Goal: Obtain resource: Download file/media

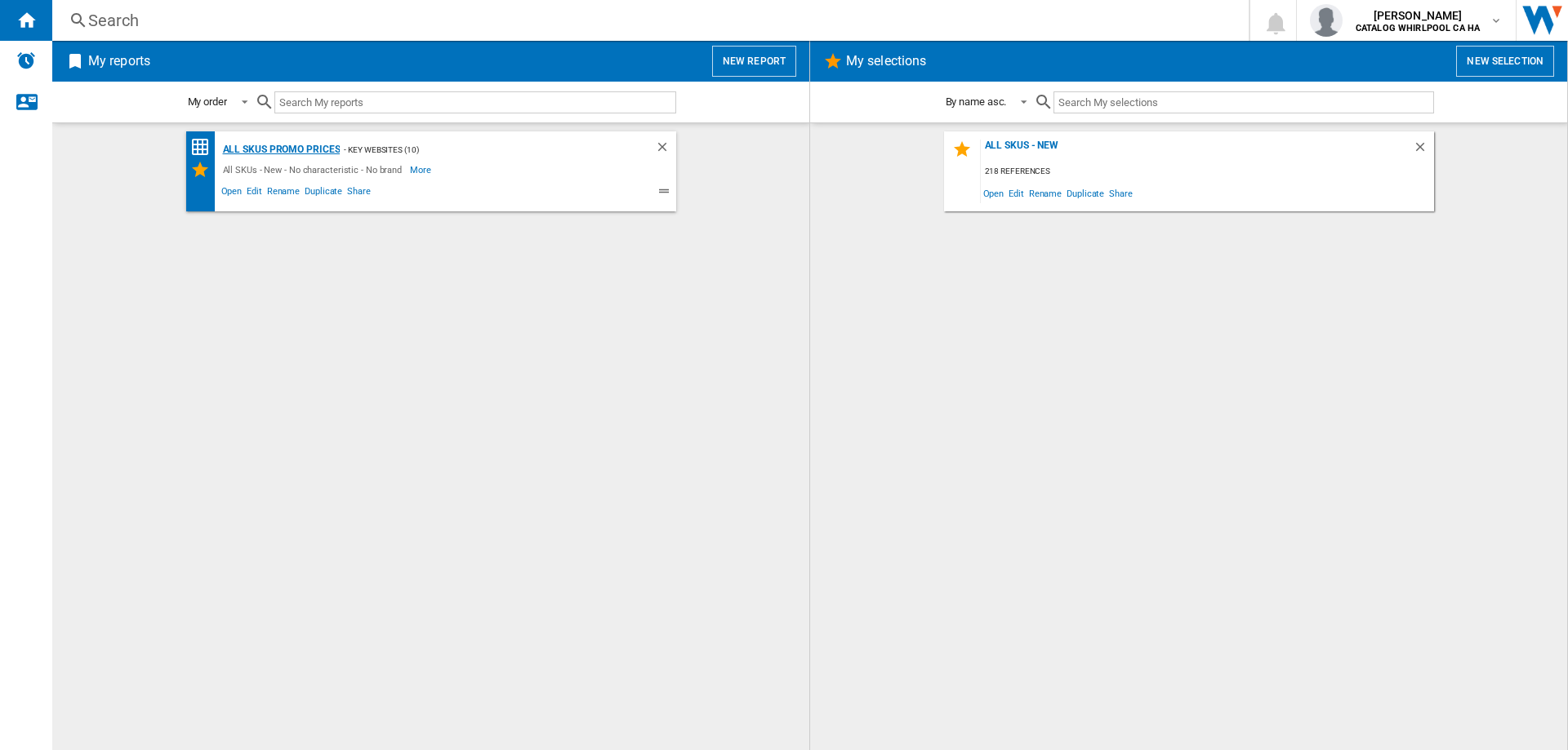
click at [289, 149] on div "All SKUs Promo Prices" at bounding box center [279, 150] width 122 height 20
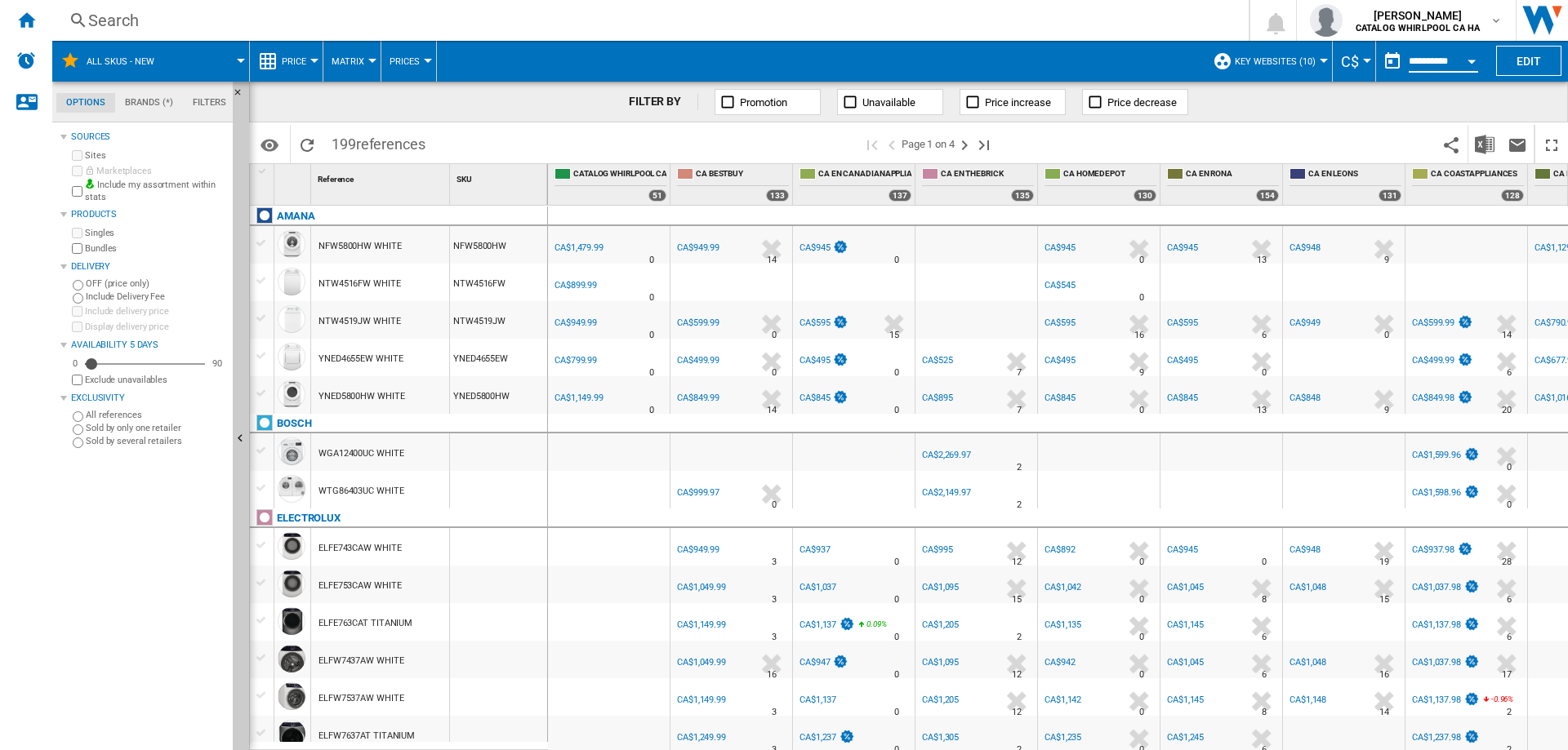
click at [1440, 66] on input "**********" at bounding box center [1444, 63] width 70 height 14
click at [1473, 61] on div "Open calendar" at bounding box center [1471, 61] width 8 height 4
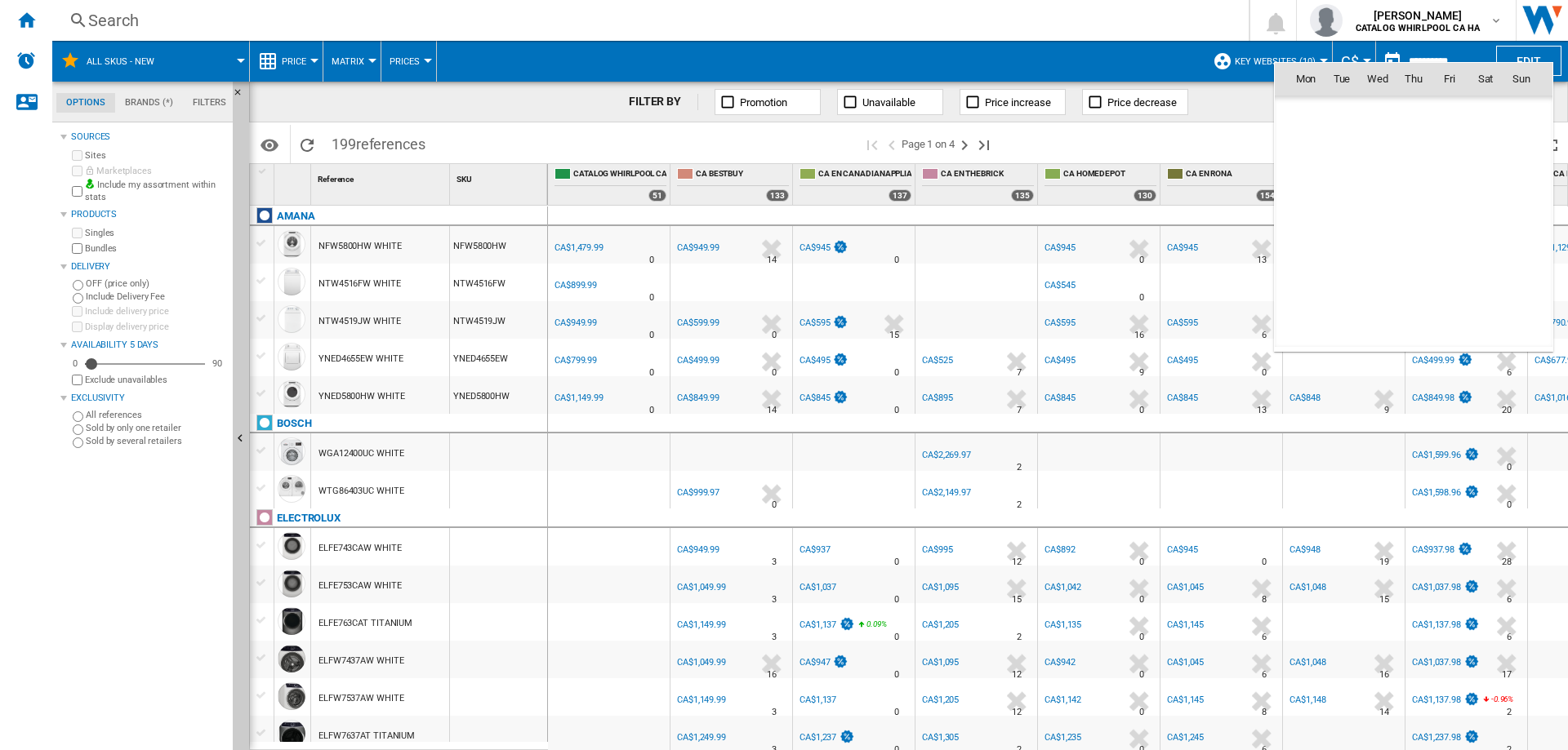
scroll to position [7787, 0]
click at [1416, 182] on span "11" at bounding box center [1413, 186] width 34 height 34
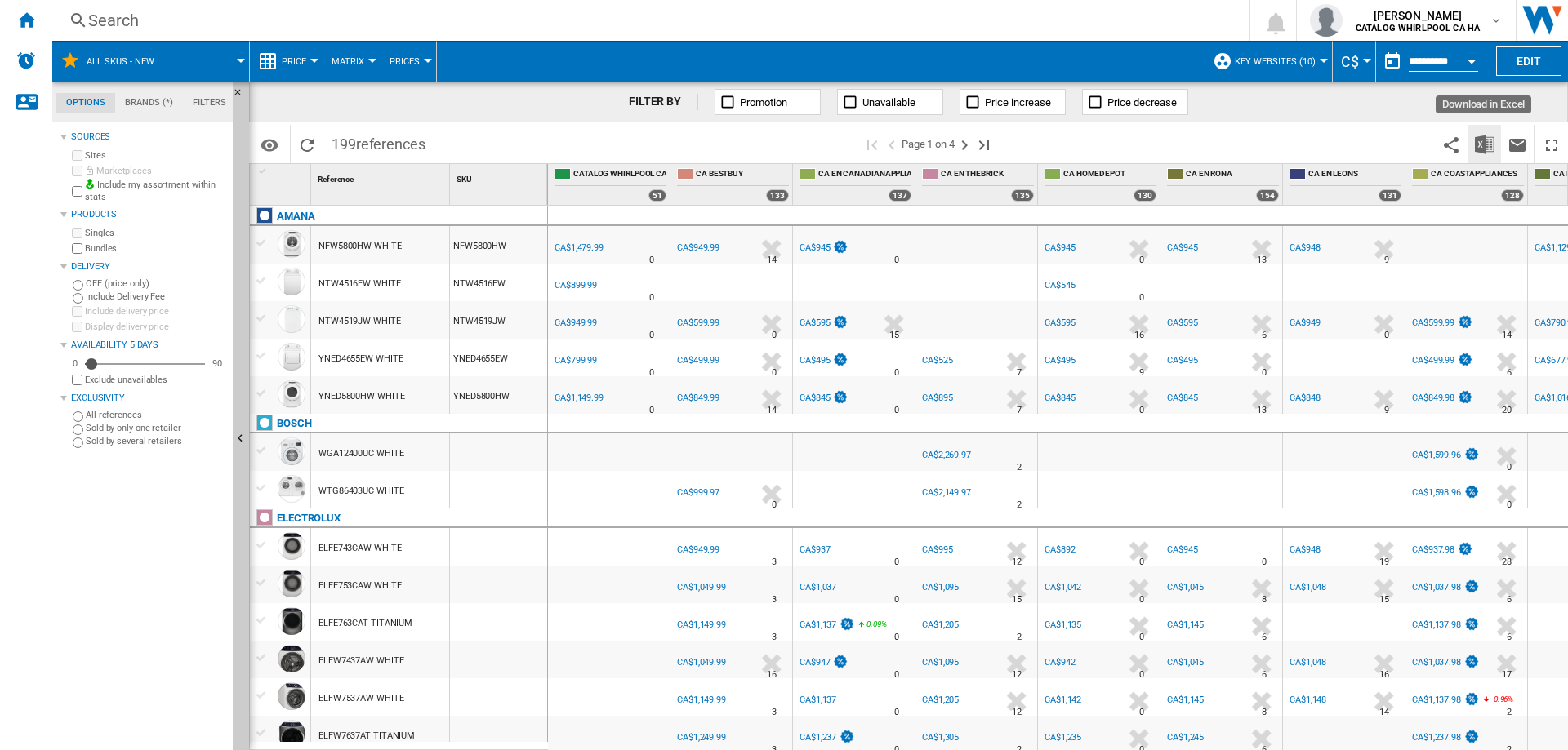
click at [1489, 146] on img "Download in Excel" at bounding box center [1484, 144] width 19 height 19
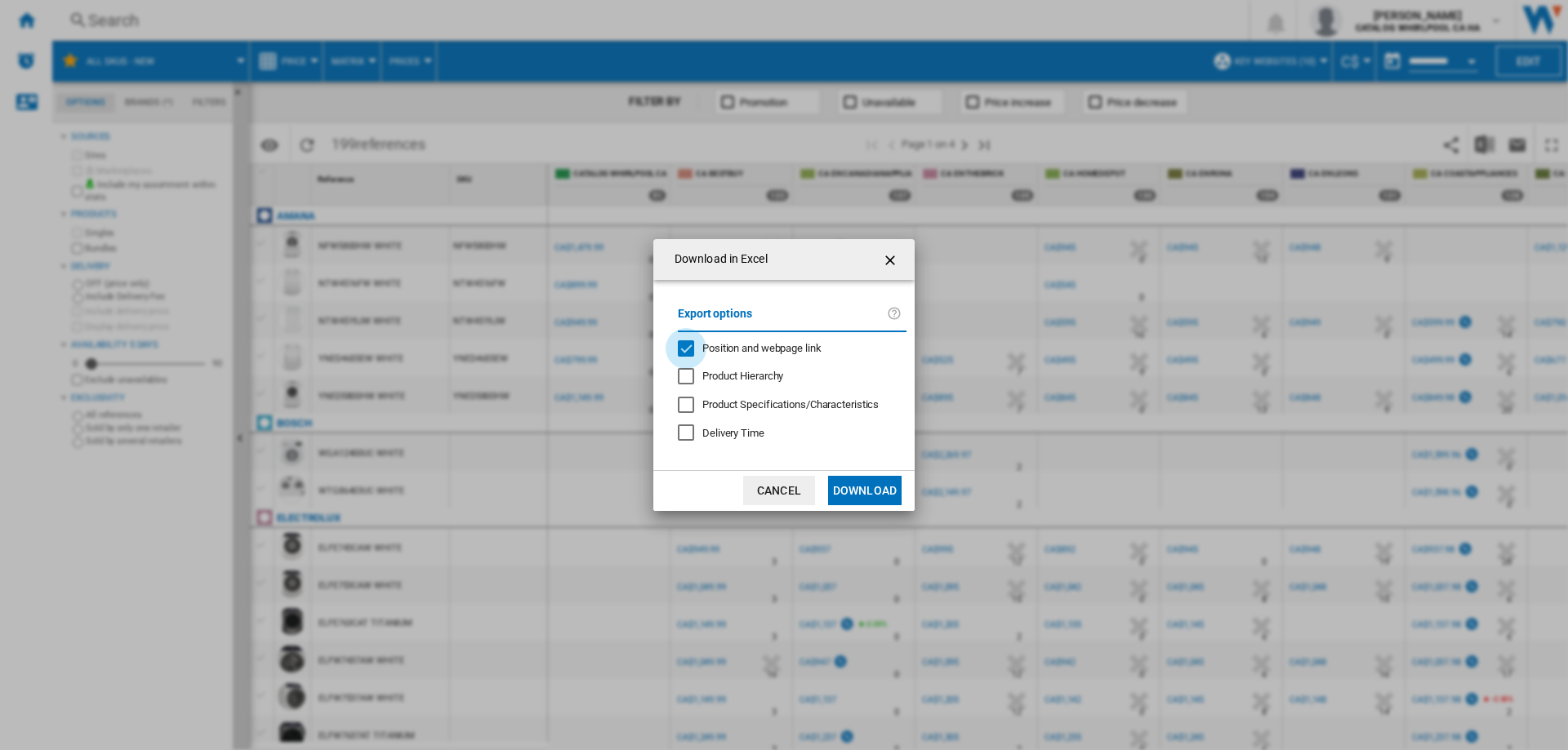
click at [687, 347] on div "Position and webpage link" at bounding box center [686, 348] width 16 height 16
click at [858, 484] on button "Download" at bounding box center [864, 490] width 73 height 29
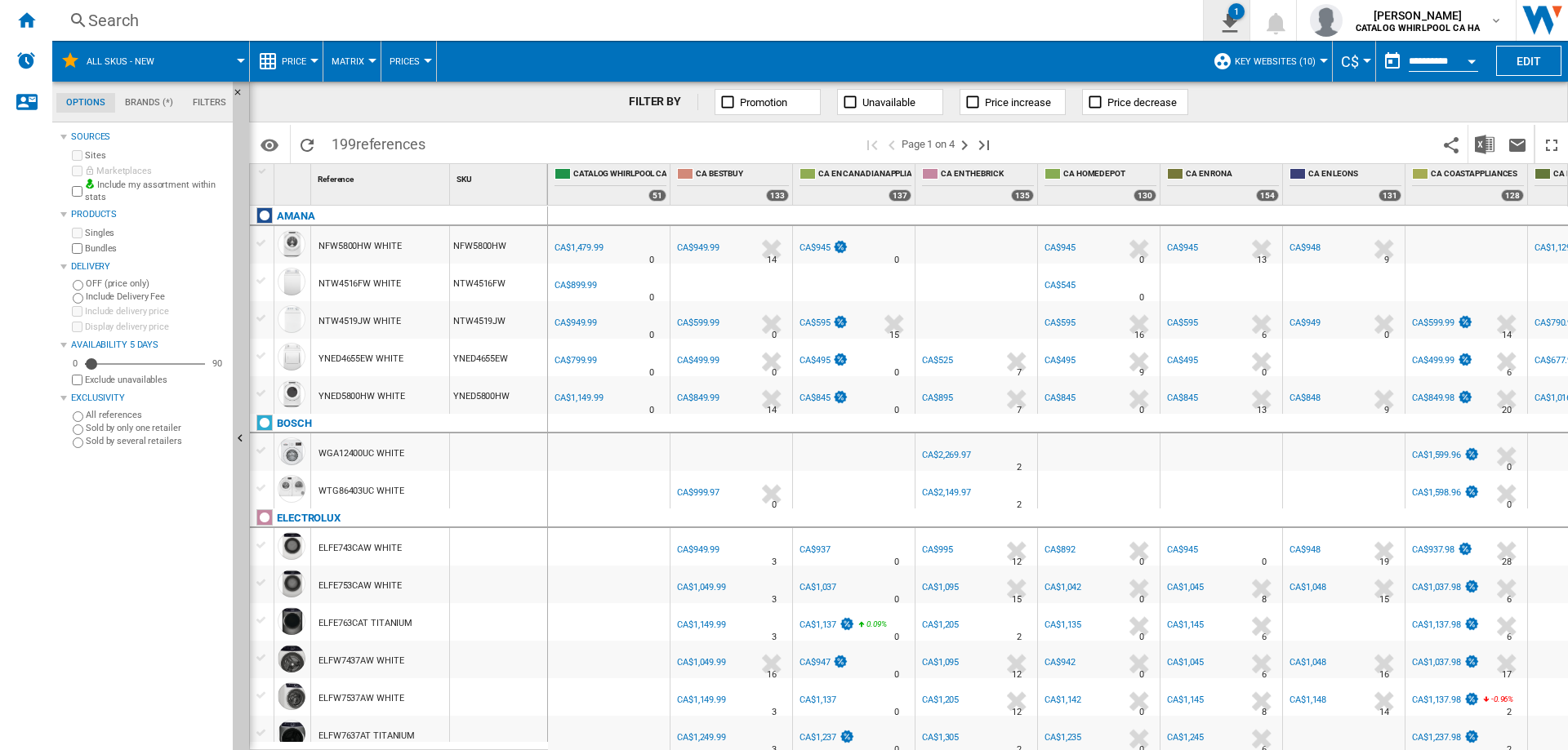
click at [1225, 24] on ng-md-icon "1\a export" at bounding box center [1226, 21] width 19 height 20
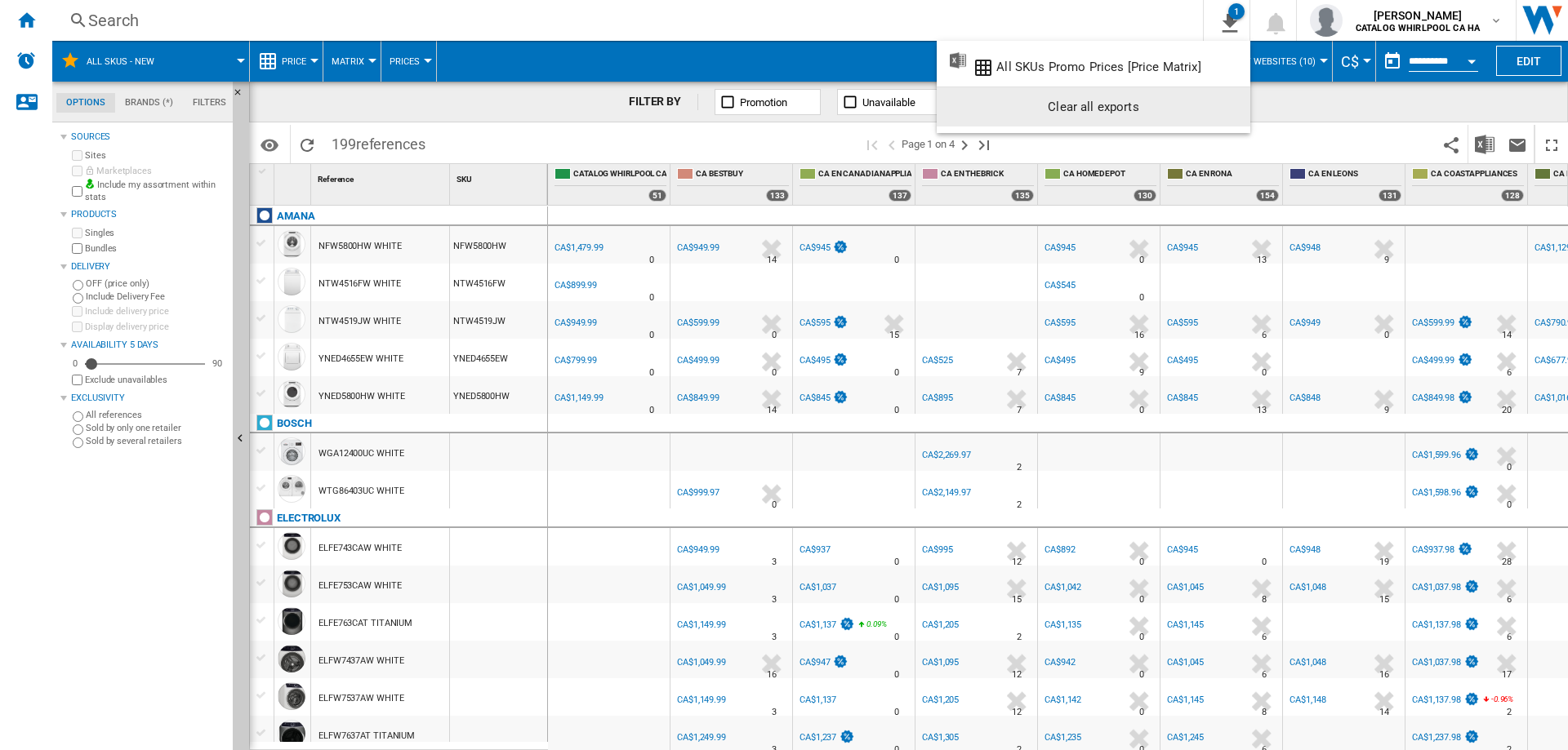
click at [1059, 109] on div "Clear all exports" at bounding box center [1094, 107] width 288 height 29
